Goal: Information Seeking & Learning: Check status

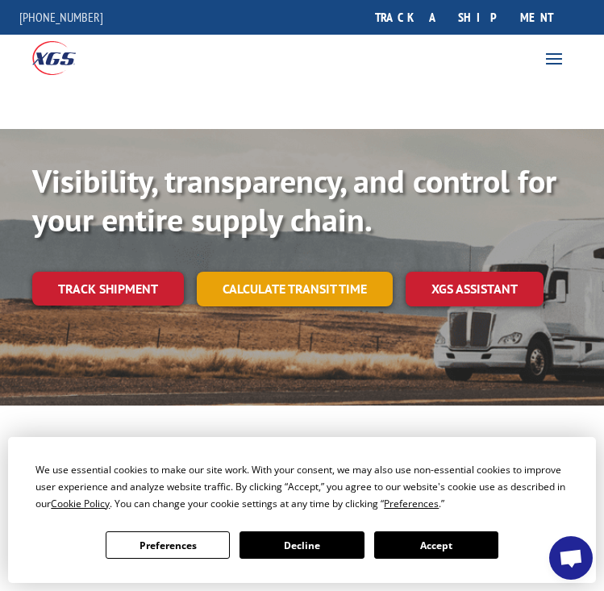
scroll to position [161, 0]
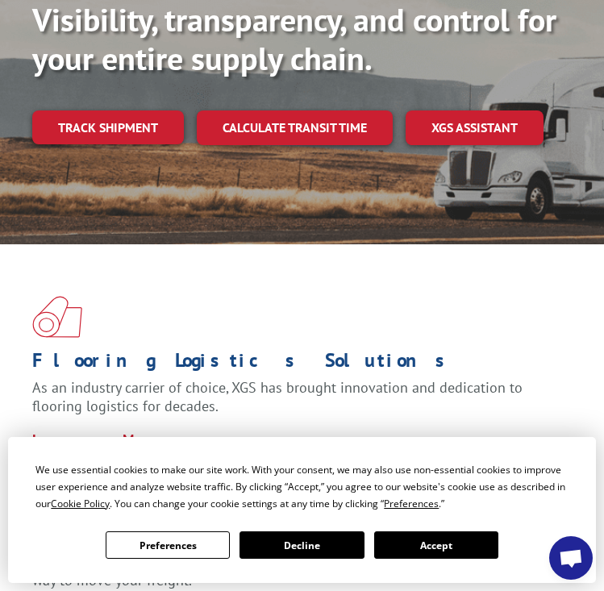
drag, startPoint x: 147, startPoint y: 122, endPoint x: 156, endPoint y: 127, distance: 11.2
click at [146, 123] on link "Track shipment" at bounding box center [108, 128] width 152 height 34
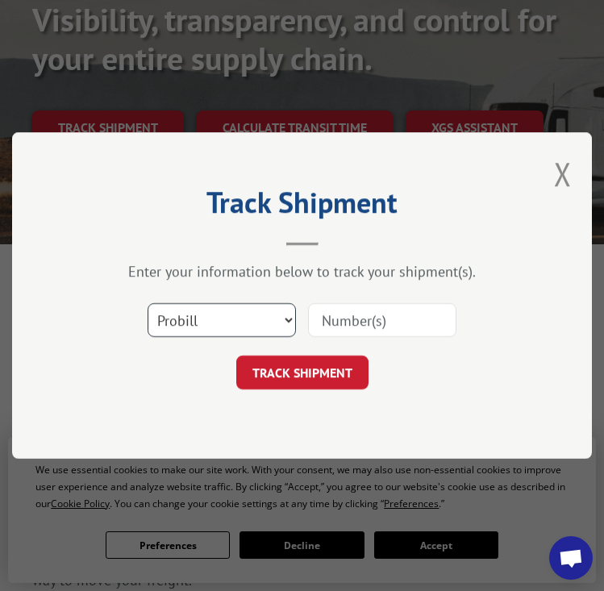
drag, startPoint x: 289, startPoint y: 326, endPoint x: 279, endPoint y: 327, distance: 9.8
click at [289, 326] on select "Select category... Probill BOL PO" at bounding box center [222, 320] width 148 height 34
select select "bol"
click at [148, 303] on select "Select category... Probill BOL PO" at bounding box center [222, 320] width 148 height 34
click at [319, 323] on input at bounding box center [382, 320] width 148 height 34
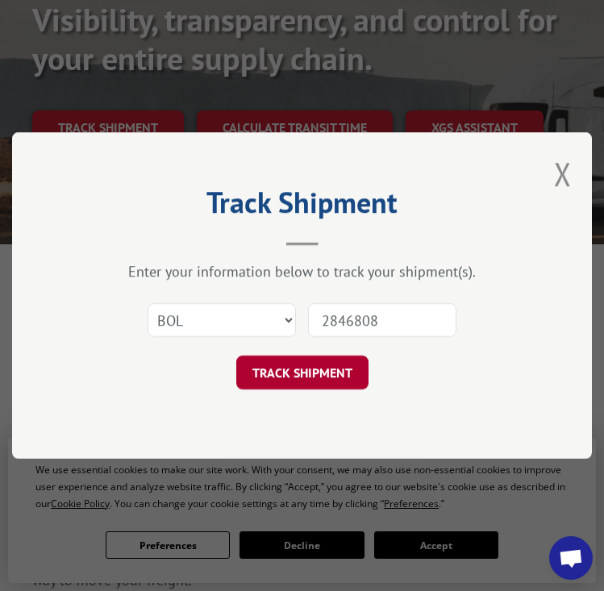
type input "2846808"
click at [336, 370] on button "TRACK SHIPMENT" at bounding box center [302, 373] width 132 height 34
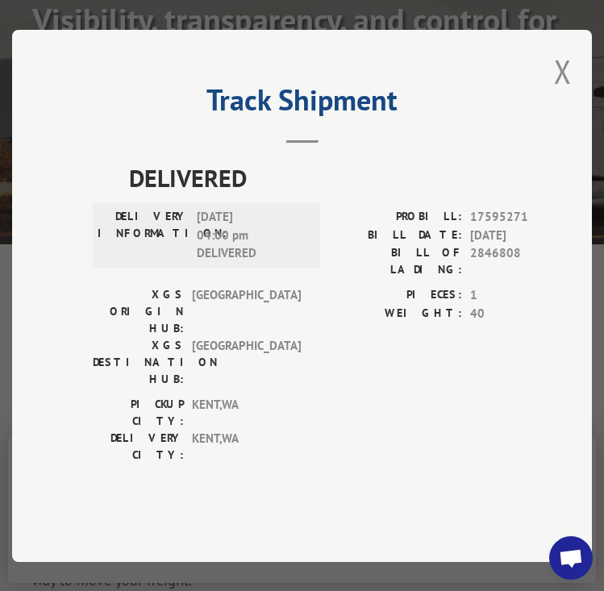
drag, startPoint x: 567, startPoint y: 105, endPoint x: 561, endPoint y: 123, distance: 19.4
click at [566, 93] on button "Close modal" at bounding box center [563, 71] width 18 height 43
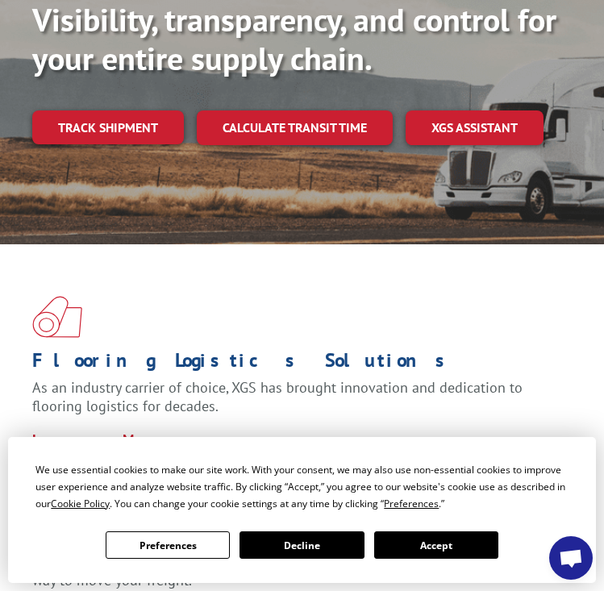
drag, startPoint x: 150, startPoint y: 127, endPoint x: 162, endPoint y: 136, distance: 15.0
click at [149, 127] on link "Track shipment" at bounding box center [108, 128] width 152 height 34
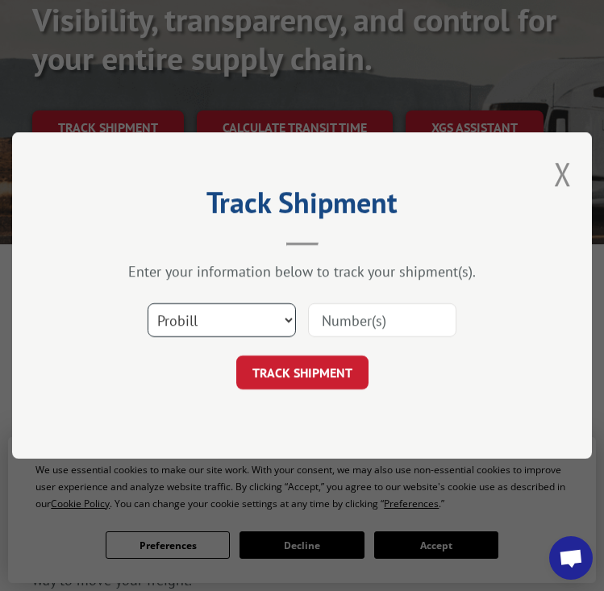
click at [286, 323] on select "Select category... Probill BOL PO" at bounding box center [222, 320] width 148 height 34
select select "bol"
click at [148, 303] on select "Select category... Probill BOL PO" at bounding box center [222, 320] width 148 height 34
click at [329, 318] on input at bounding box center [382, 320] width 148 height 34
type input "2846631"
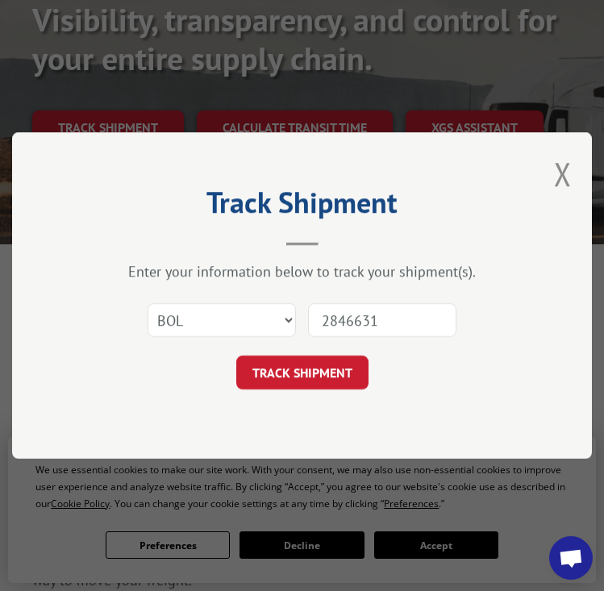
click button "TRACK SHIPMENT" at bounding box center [302, 373] width 132 height 34
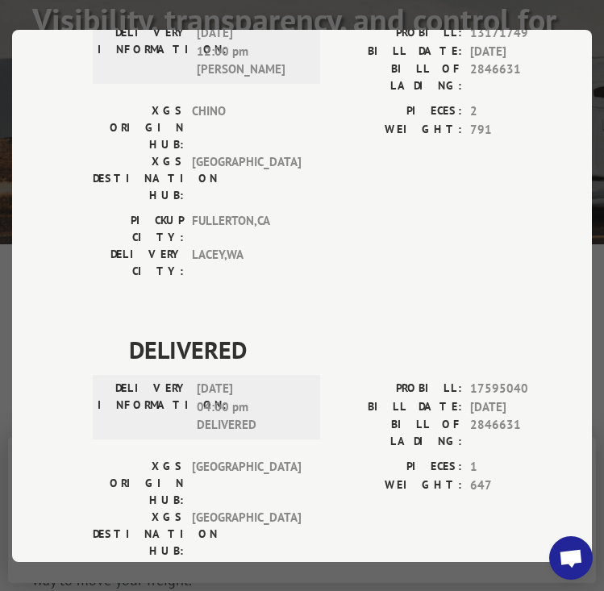
scroll to position [0, 0]
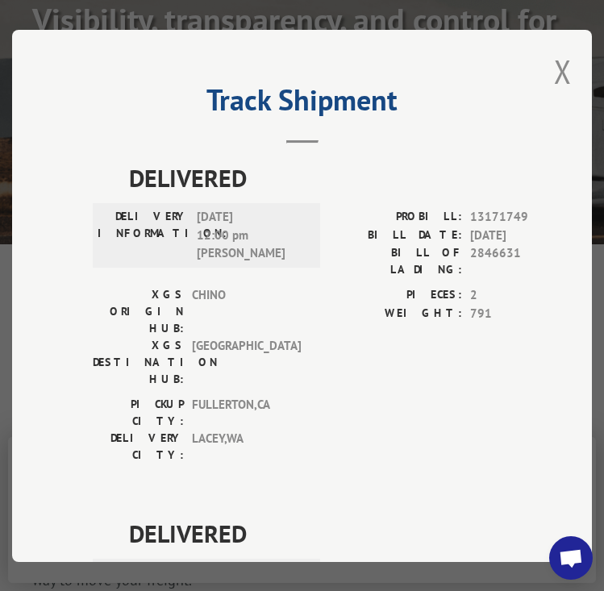
click at [559, 65] on button "Close modal" at bounding box center [563, 71] width 18 height 43
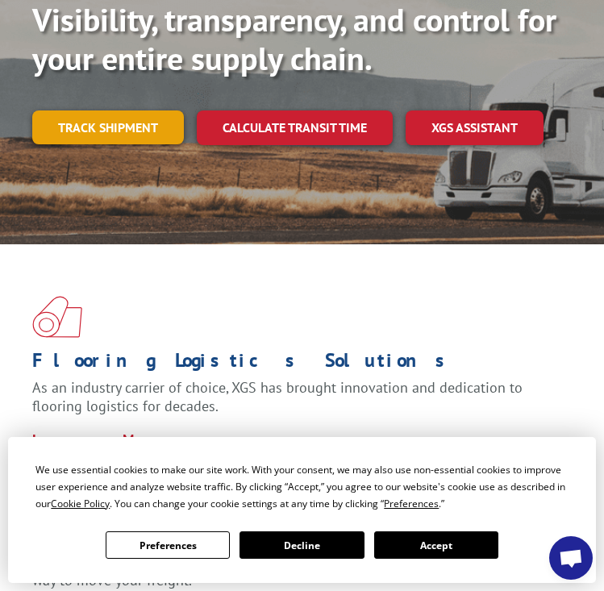
click at [126, 121] on link "Track shipment" at bounding box center [108, 128] width 152 height 34
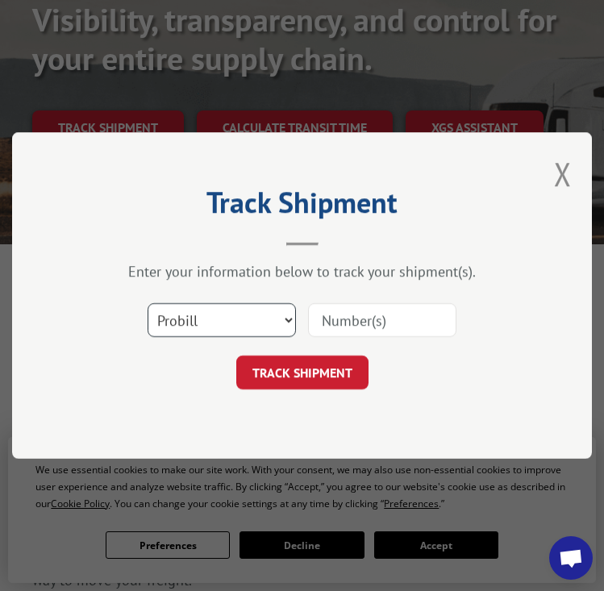
drag, startPoint x: 286, startPoint y: 325, endPoint x: 268, endPoint y: 338, distance: 21.9
click at [286, 325] on select "Select category... Probill BOL PO" at bounding box center [222, 320] width 148 height 34
select select "bol"
click at [148, 303] on select "Select category... Probill BOL PO" at bounding box center [222, 320] width 148 height 34
click at [400, 311] on input at bounding box center [382, 320] width 148 height 34
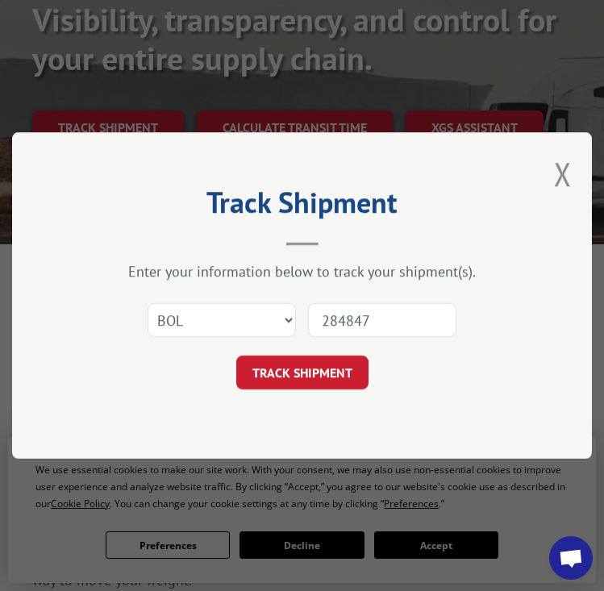
type input "2848477"
click button "TRACK SHIPMENT" at bounding box center [302, 373] width 132 height 34
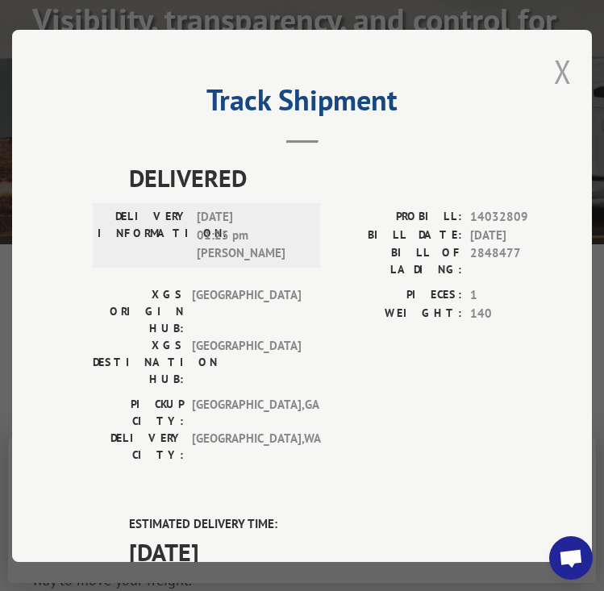
click at [558, 68] on button "Close modal" at bounding box center [563, 71] width 18 height 43
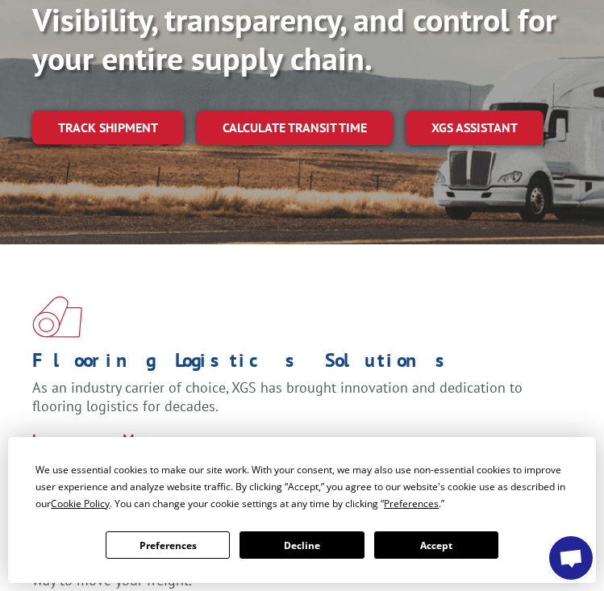
drag, startPoint x: 107, startPoint y: 122, endPoint x: 113, endPoint y: 132, distance: 11.9
click at [107, 123] on link "Track shipment" at bounding box center [108, 128] width 152 height 34
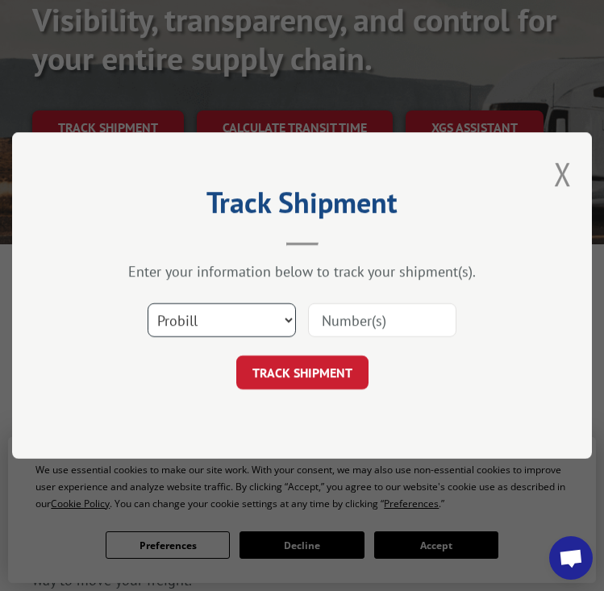
drag, startPoint x: 291, startPoint y: 321, endPoint x: 282, endPoint y: 325, distance: 9.7
click at [291, 321] on select "Select category... Probill BOL PO" at bounding box center [222, 320] width 148 height 34
select select "bol"
click at [148, 303] on select "Select category... Probill BOL PO" at bounding box center [222, 320] width 148 height 34
click at [350, 329] on input at bounding box center [382, 320] width 148 height 34
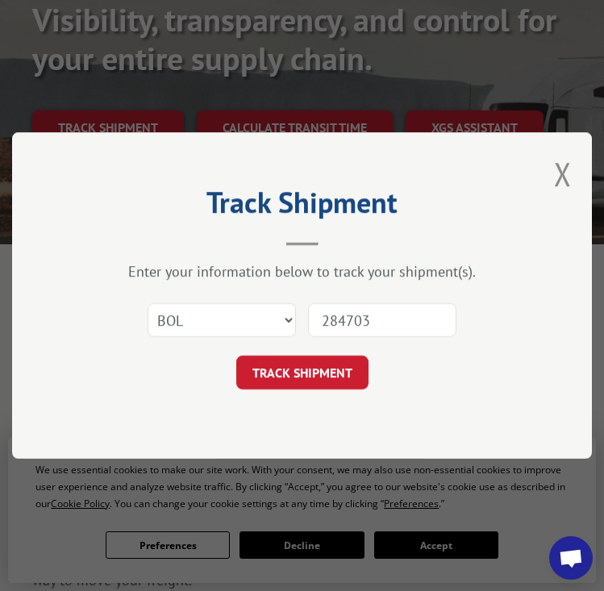
type input "2847032"
click button "TRACK SHIPMENT" at bounding box center [302, 373] width 132 height 34
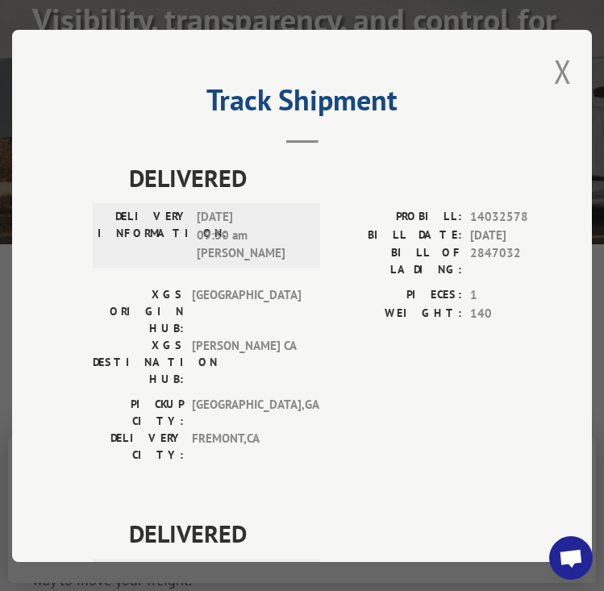
drag, startPoint x: 553, startPoint y: 68, endPoint x: 523, endPoint y: 84, distance: 34.6
click at [554, 68] on button "Close modal" at bounding box center [563, 71] width 18 height 43
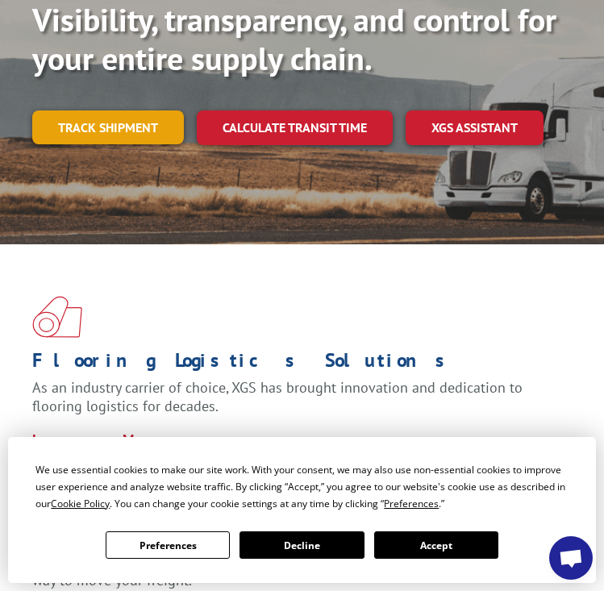
click at [116, 127] on link "Track shipment" at bounding box center [108, 128] width 152 height 34
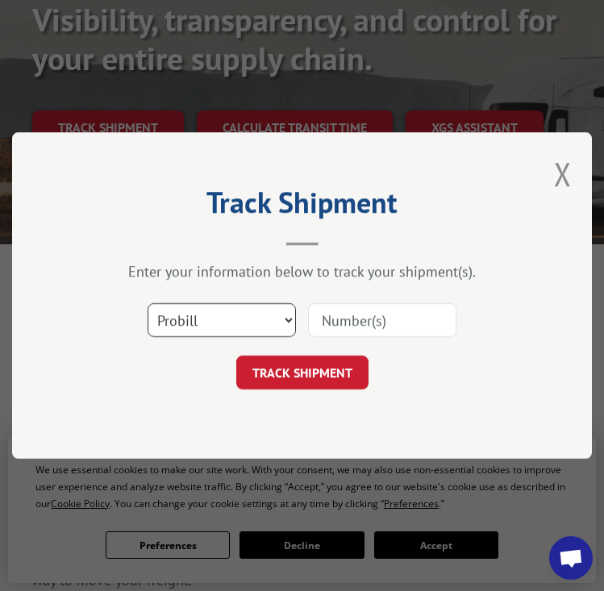
drag, startPoint x: 288, startPoint y: 325, endPoint x: 278, endPoint y: 332, distance: 11.6
click at [287, 327] on select "Select category... Probill BOL PO" at bounding box center [222, 320] width 148 height 34
select select "bol"
click at [148, 303] on select "Select category... Probill BOL PO" at bounding box center [222, 320] width 148 height 34
click at [339, 319] on input at bounding box center [382, 320] width 148 height 34
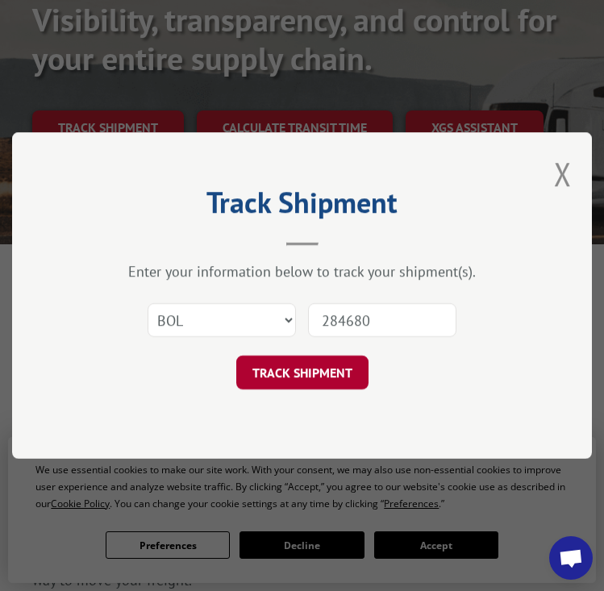
type input "2846807"
click button "TRACK SHIPMENT" at bounding box center [302, 373] width 132 height 34
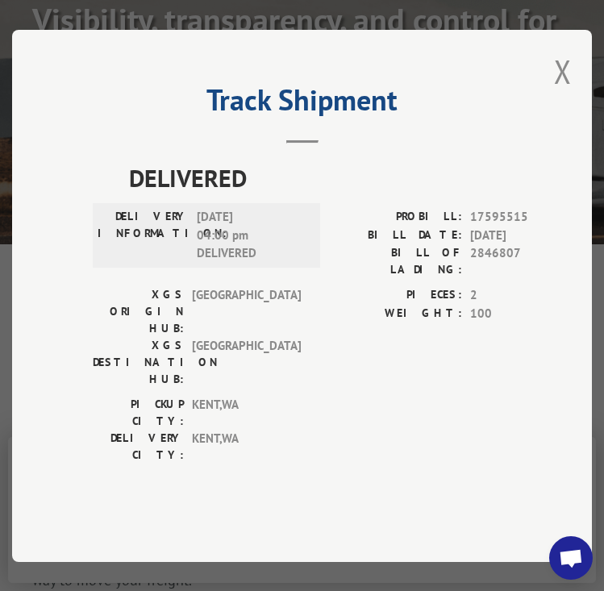
drag, startPoint x: 573, startPoint y: 106, endPoint x: 554, endPoint y: 111, distance: 19.4
click at [572, 93] on button "Close modal" at bounding box center [563, 71] width 18 height 43
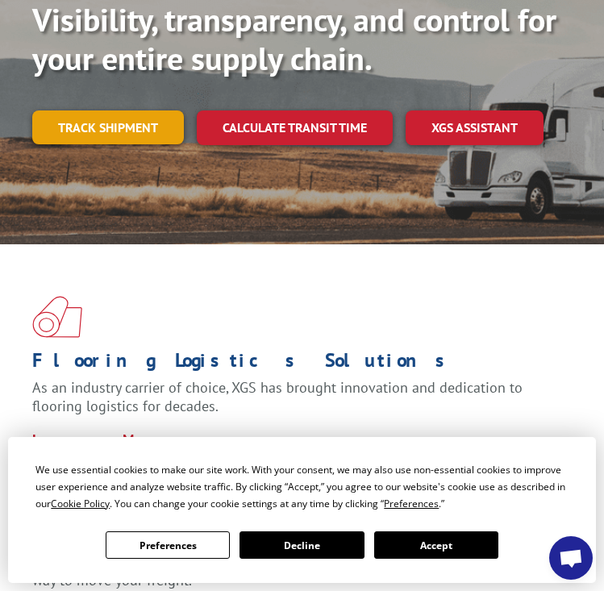
click at [124, 127] on link "Track shipment" at bounding box center [108, 128] width 152 height 34
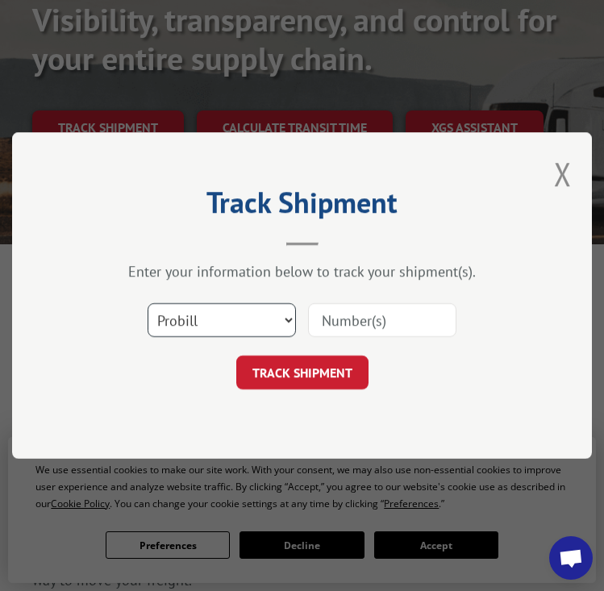
click at [291, 327] on select "Select category... Probill BOL PO" at bounding box center [222, 320] width 148 height 34
select select "bol"
click at [148, 303] on select "Select category... Probill BOL PO" at bounding box center [222, 320] width 148 height 34
click at [349, 320] on input at bounding box center [382, 320] width 148 height 34
type input "8"
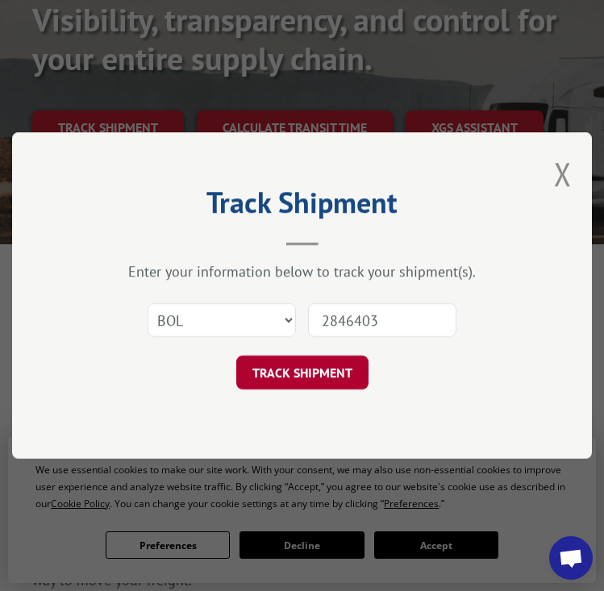
type input "2846403"
click at [316, 371] on button "TRACK SHIPMENT" at bounding box center [302, 373] width 132 height 34
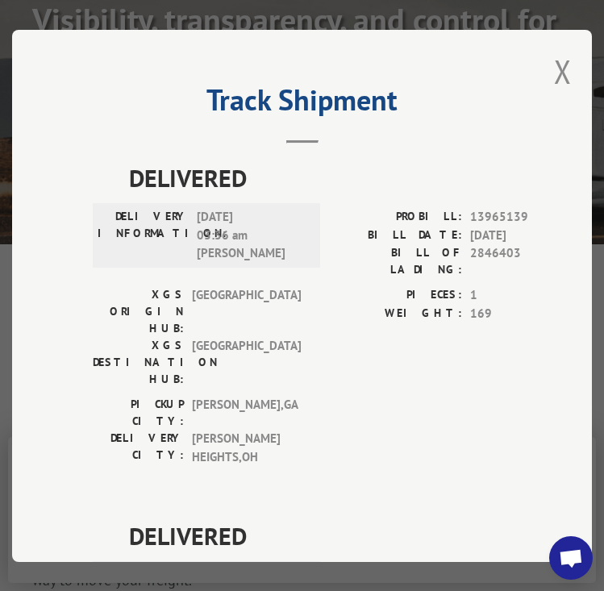
click at [560, 76] on button "Close modal" at bounding box center [563, 71] width 18 height 43
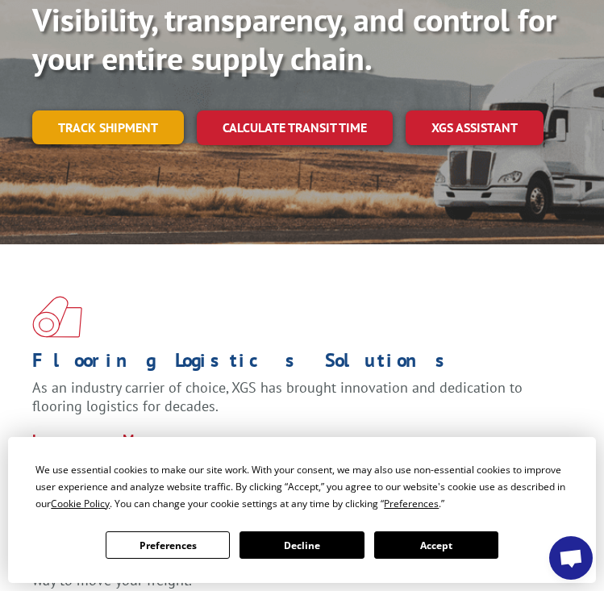
click at [129, 133] on link "Track shipment" at bounding box center [108, 128] width 152 height 34
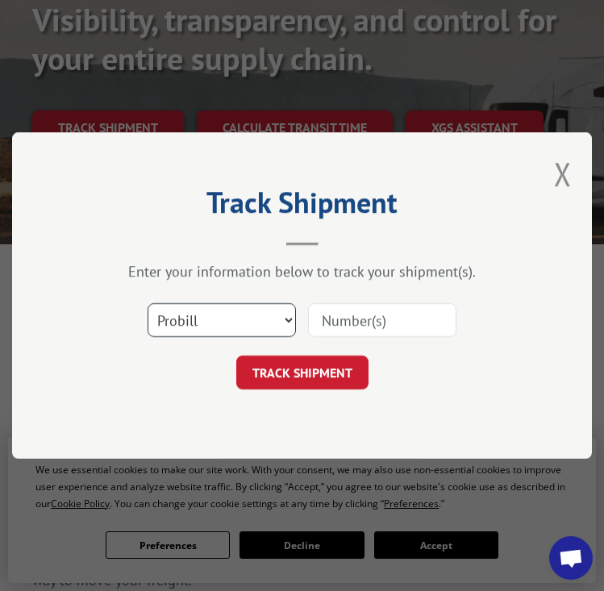
click at [295, 316] on select "Select category... Probill BOL PO" at bounding box center [222, 320] width 148 height 34
select select "bol"
click at [148, 303] on select "Select category... Probill BOL PO" at bounding box center [222, 320] width 148 height 34
drag, startPoint x: 362, startPoint y: 322, endPoint x: 369, endPoint y: 318, distance: 8.3
click at [363, 322] on input at bounding box center [382, 320] width 148 height 34
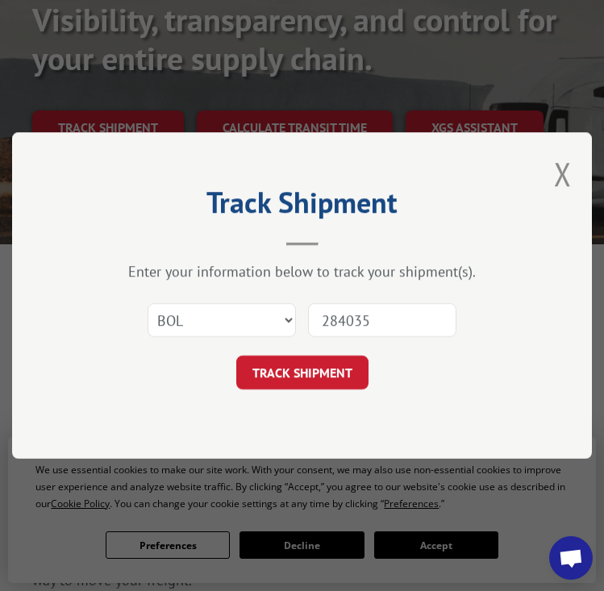
type input "2840358"
click button "TRACK SHIPMENT" at bounding box center [302, 373] width 132 height 34
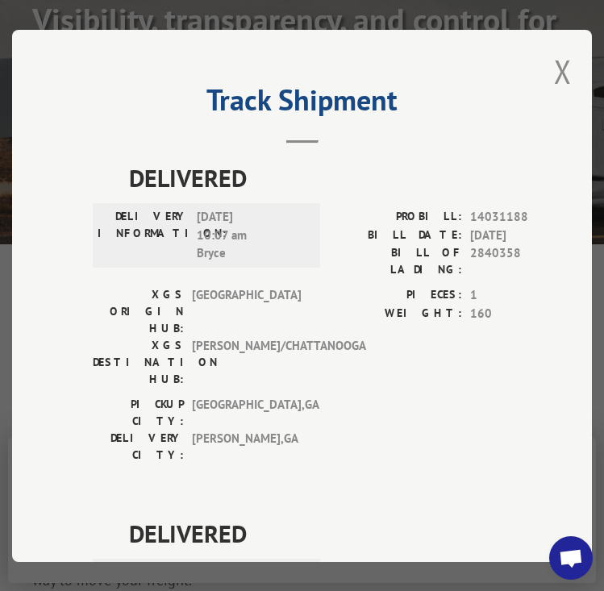
click at [561, 73] on button "Close modal" at bounding box center [563, 71] width 18 height 43
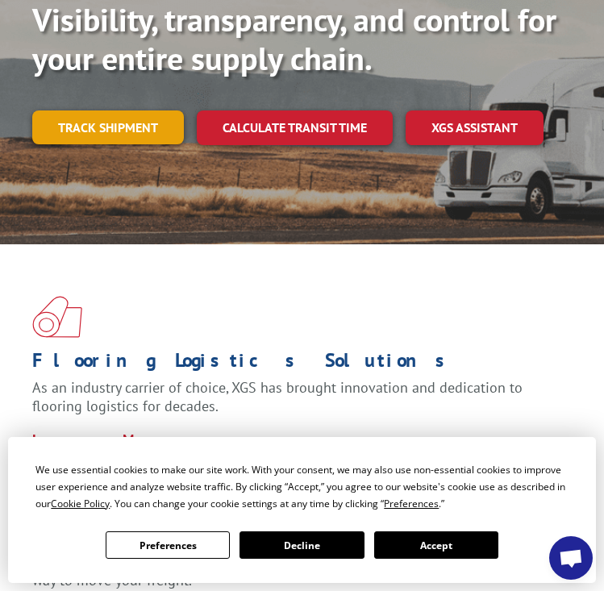
click at [144, 123] on link "Track shipment" at bounding box center [108, 128] width 152 height 34
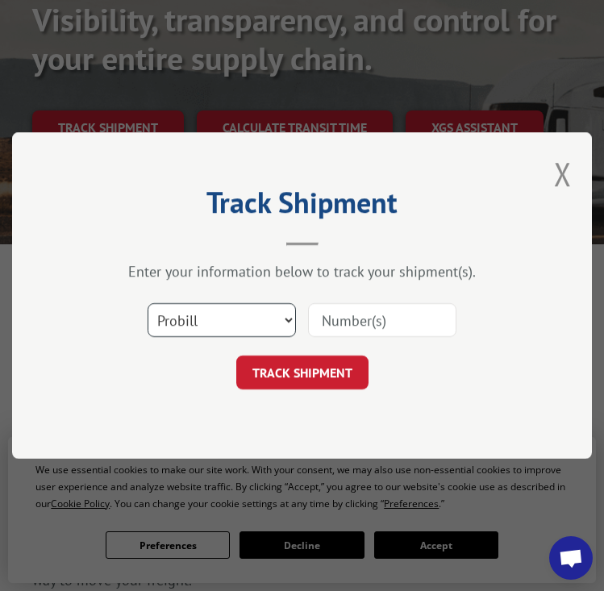
click at [289, 317] on select "Select category... Probill BOL PO" at bounding box center [222, 320] width 148 height 34
select select "bol"
click at [148, 303] on select "Select category... Probill BOL PO" at bounding box center [222, 320] width 148 height 34
drag, startPoint x: 419, startPoint y: 315, endPoint x: 437, endPoint y: 302, distance: 22.6
click at [419, 315] on input at bounding box center [382, 320] width 148 height 34
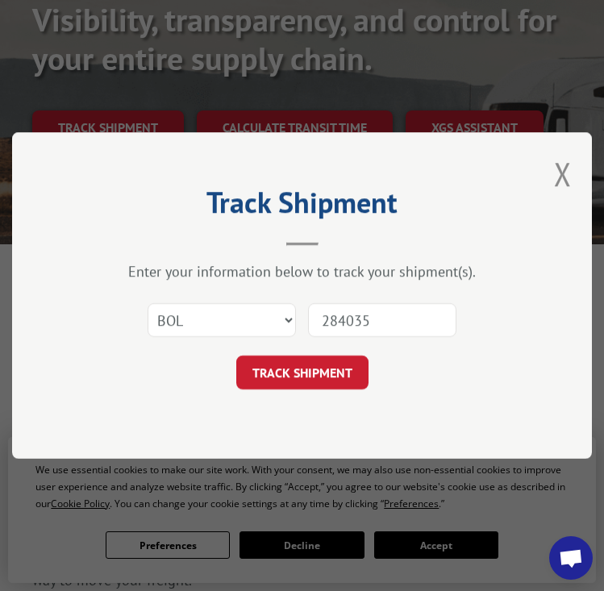
type input "2840358"
click button "TRACK SHIPMENT" at bounding box center [302, 373] width 132 height 34
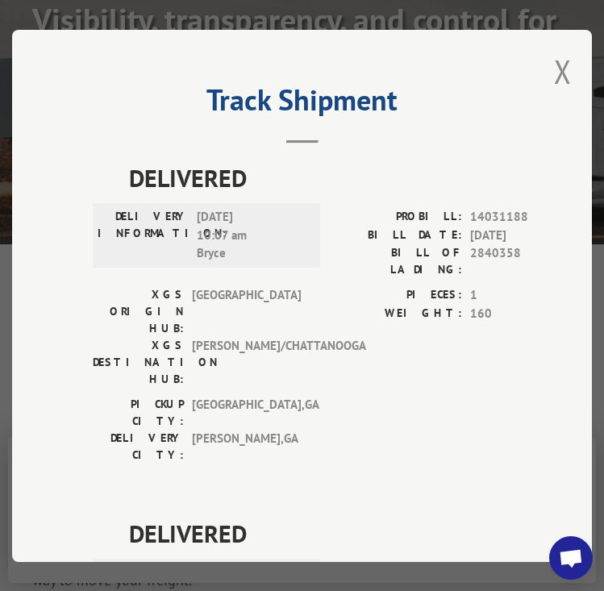
scroll to position [184, 0]
